Goal: Obtain resource: Obtain resource

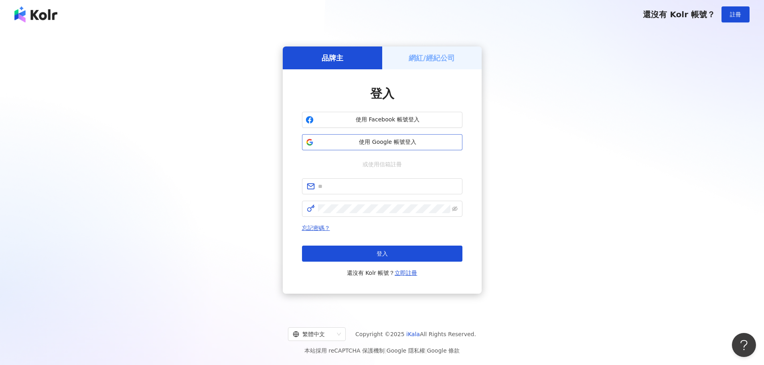
click at [373, 141] on span "使用 Google 帳號登入" at bounding box center [388, 142] width 142 height 8
click at [373, 187] on input "text" at bounding box center [388, 186] width 140 height 9
paste input "**********"
type input "**********"
click at [302, 246] on button "登入" at bounding box center [382, 254] width 160 height 16
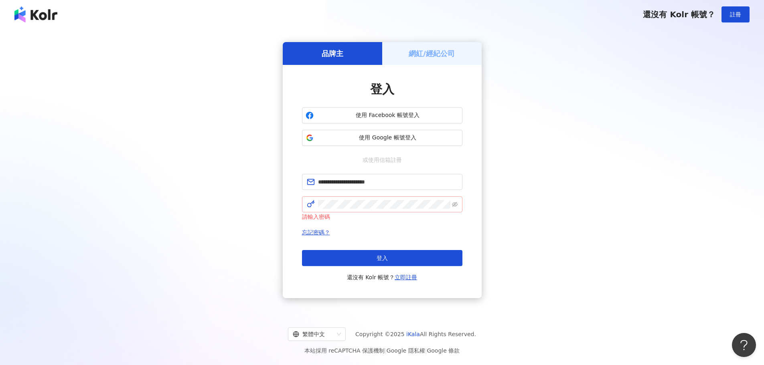
click at [364, 209] on span at bounding box center [382, 205] width 160 height 16
click at [351, 209] on span at bounding box center [382, 205] width 160 height 16
click button "登入" at bounding box center [382, 258] width 160 height 16
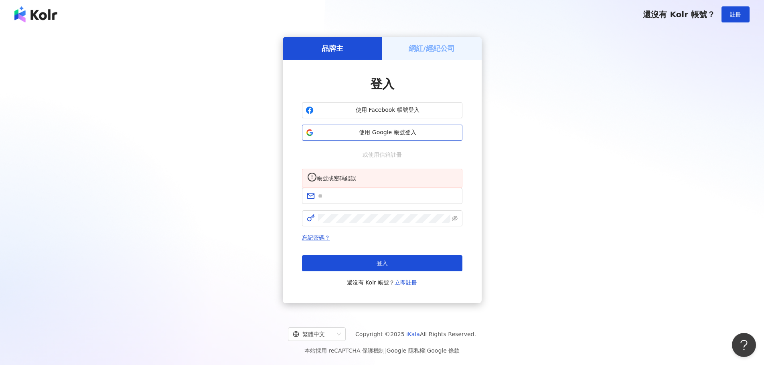
click at [394, 131] on span "使用 Google 帳號登入" at bounding box center [388, 133] width 142 height 8
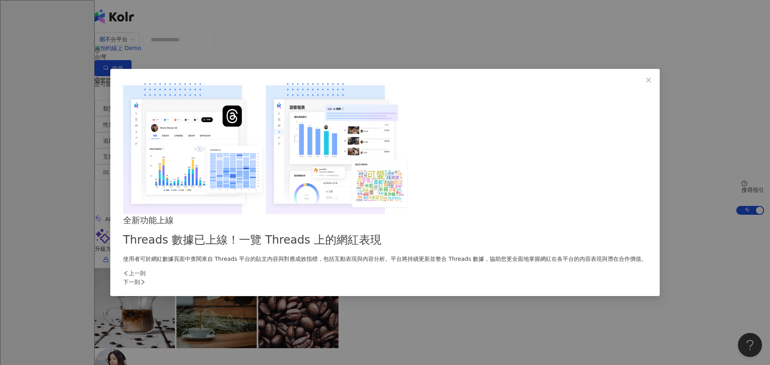
click at [521, 278] on div "下一則" at bounding box center [385, 282] width 524 height 9
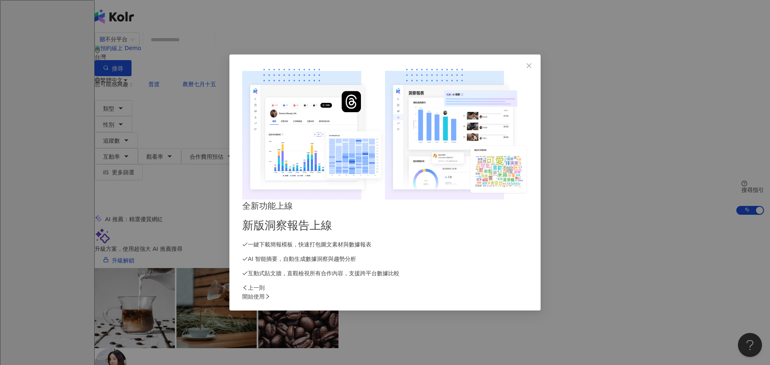
click at [521, 292] on div "開始使用" at bounding box center [385, 296] width 286 height 9
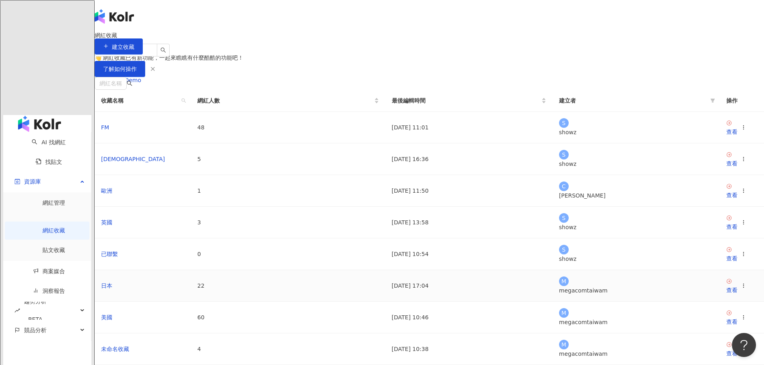
click at [191, 302] on td "日本" at bounding box center [143, 286] width 96 height 32
click at [727, 295] on div "查看" at bounding box center [732, 290] width 11 height 9
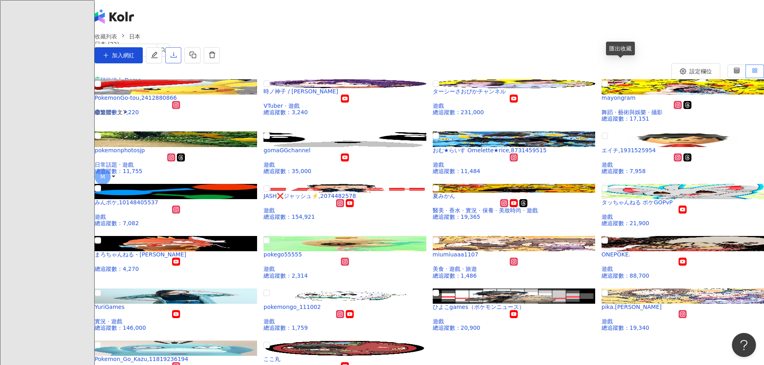
click at [177, 59] on icon "download" at bounding box center [173, 54] width 7 height 7
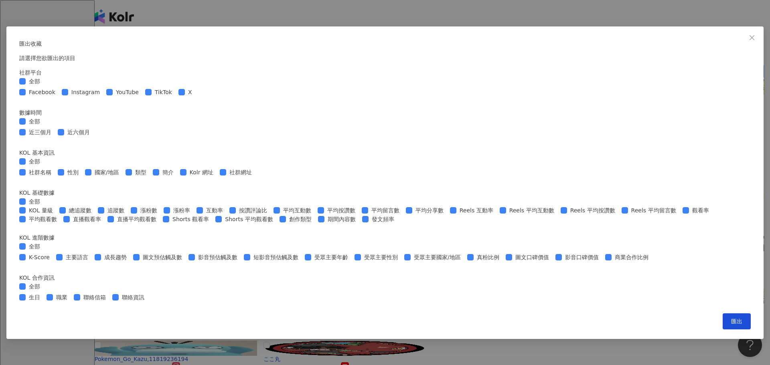
scroll to position [258, 0]
click at [731, 325] on span "匯出" at bounding box center [736, 322] width 11 height 6
